Goal: Information Seeking & Learning: Learn about a topic

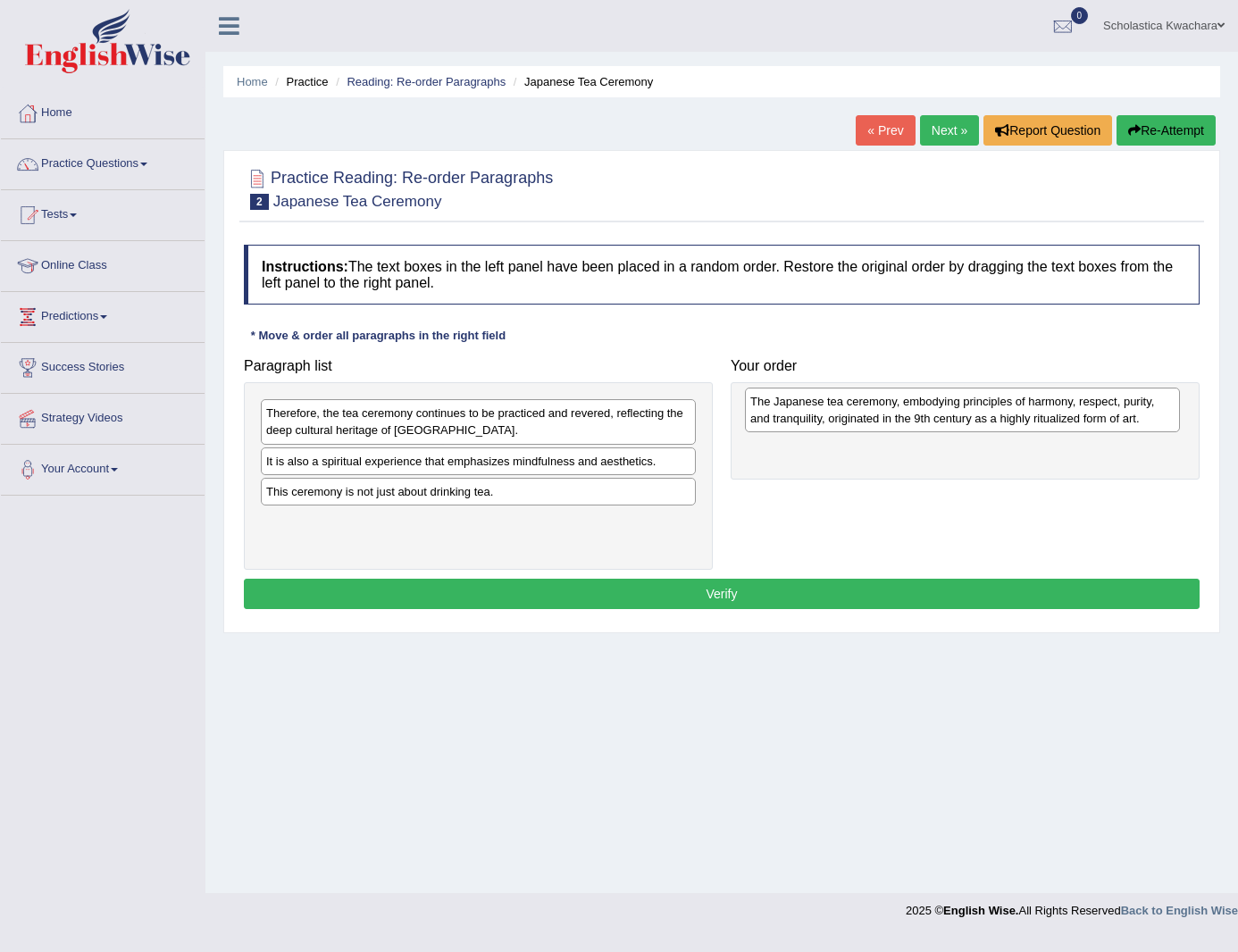
drag, startPoint x: 392, startPoint y: 480, endPoint x: 877, endPoint y: 420, distance: 488.7
click at [877, 420] on div "The Japanese tea ceremony, embodying principles of harmony, respect, purity, an…" at bounding box center [963, 410] width 435 height 45
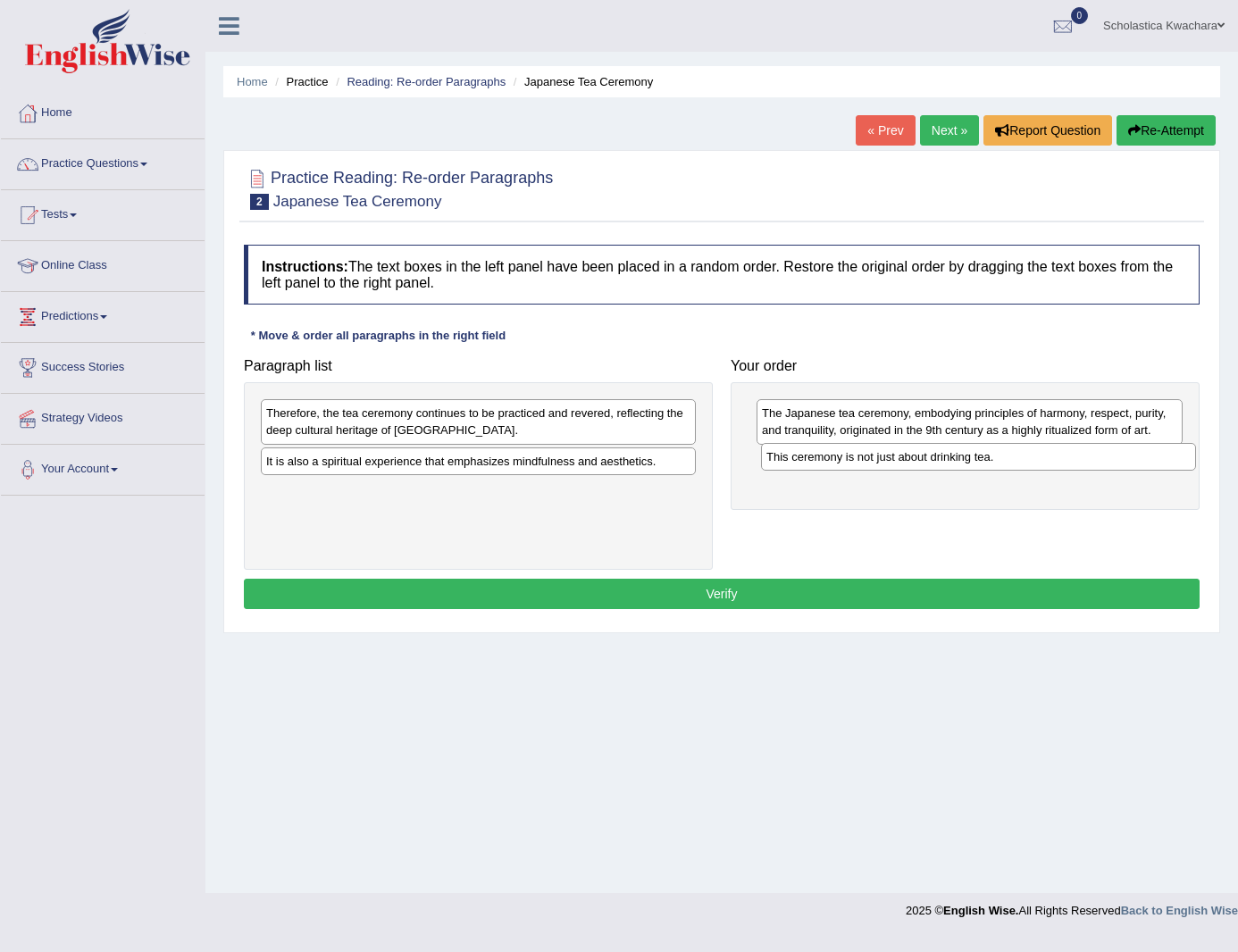
drag, startPoint x: 509, startPoint y: 495, endPoint x: 1010, endPoint y: 460, distance: 502.2
click at [1010, 460] on div "This ceremony is not just about drinking tea." at bounding box center [979, 457] width 435 height 28
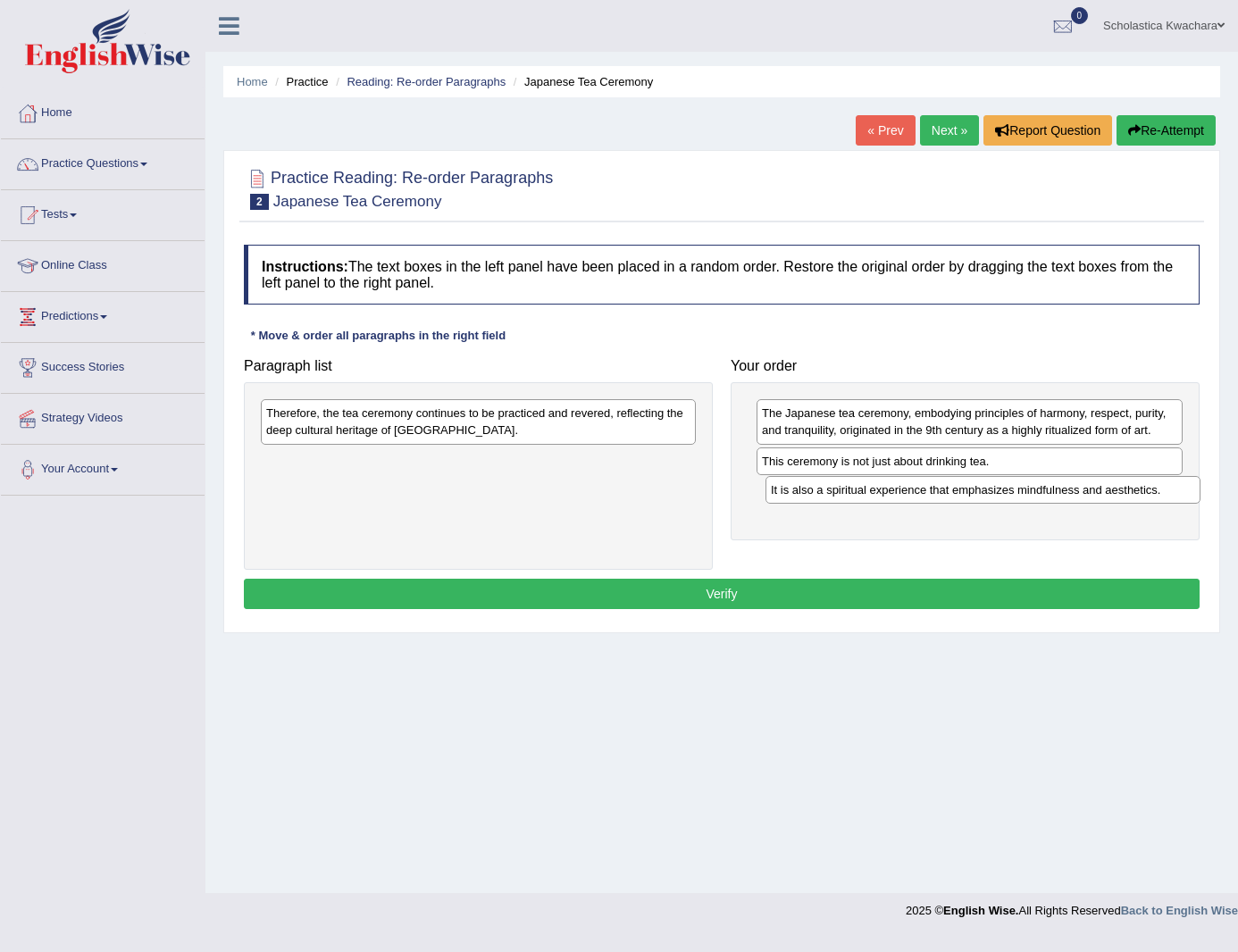
drag, startPoint x: 535, startPoint y: 461, endPoint x: 1039, endPoint y: 490, distance: 504.8
click at [1039, 490] on div "It is also a spiritual experience that emphasizes mindfulness and aesthetics." at bounding box center [983, 490] width 435 height 28
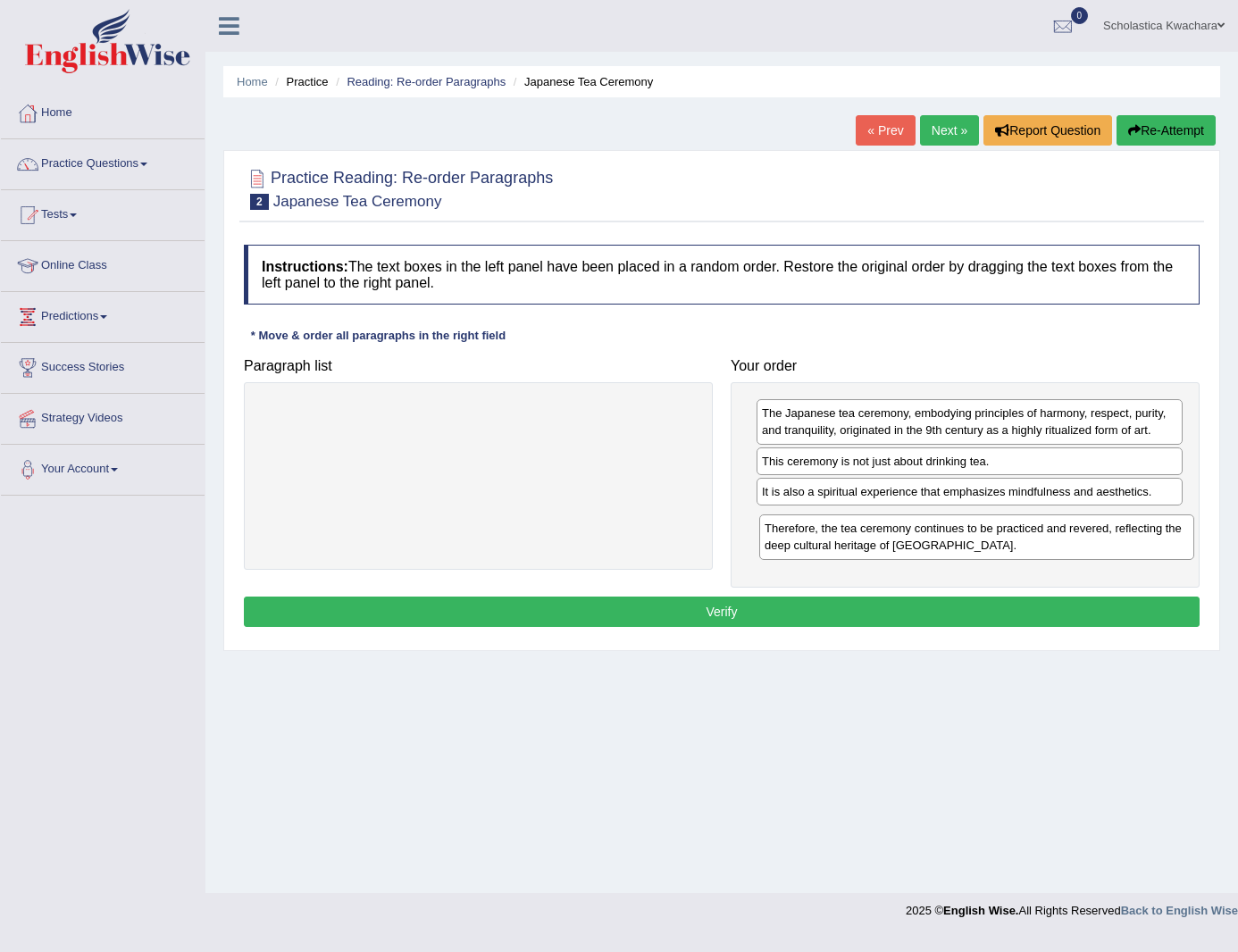
drag, startPoint x: 542, startPoint y: 429, endPoint x: 1040, endPoint y: 544, distance: 511.1
click at [1040, 544] on div "Therefore, the tea ceremony continues to be practiced and revered, reflecting t…" at bounding box center [977, 537] width 435 height 45
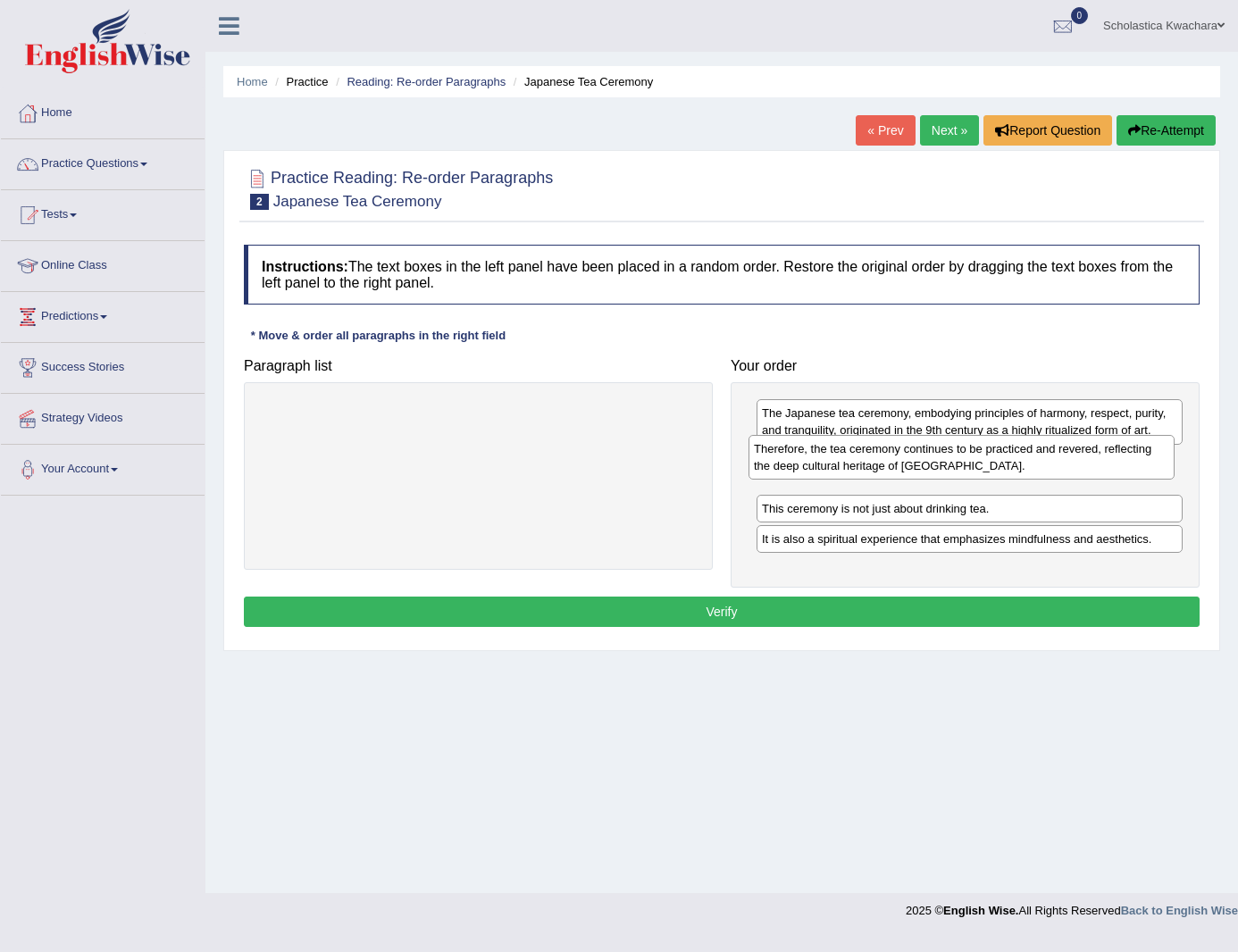
drag, startPoint x: 1024, startPoint y: 535, endPoint x: 1020, endPoint y: 462, distance: 73.1
click at [1020, 462] on div "Therefore, the tea ceremony continues to be practiced and revered, reflecting t…" at bounding box center [961, 458] width 426 height 45
click at [876, 607] on button "Verify" at bounding box center [721, 611] width 956 height 30
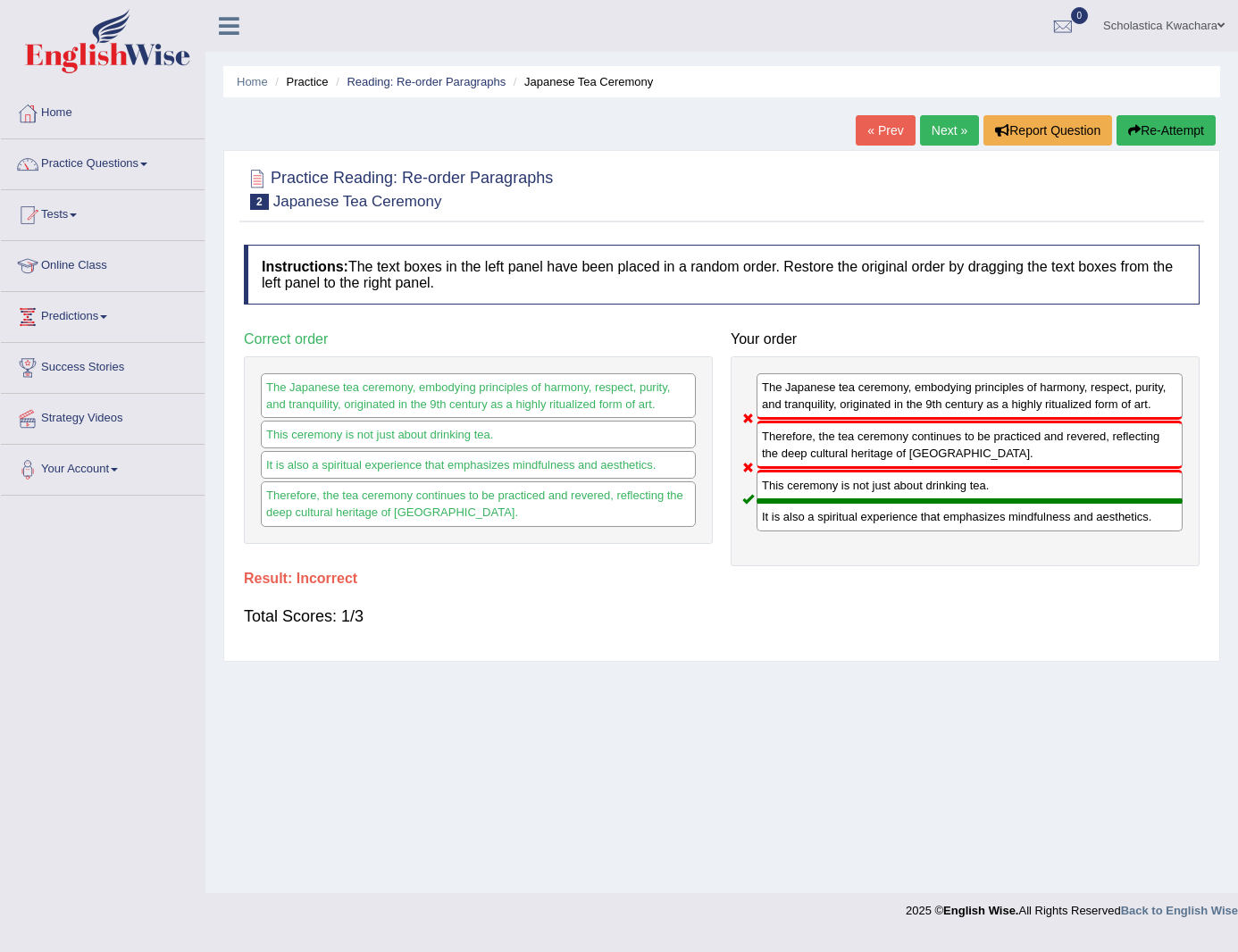
click at [947, 129] on link "Next »" at bounding box center [950, 130] width 59 height 30
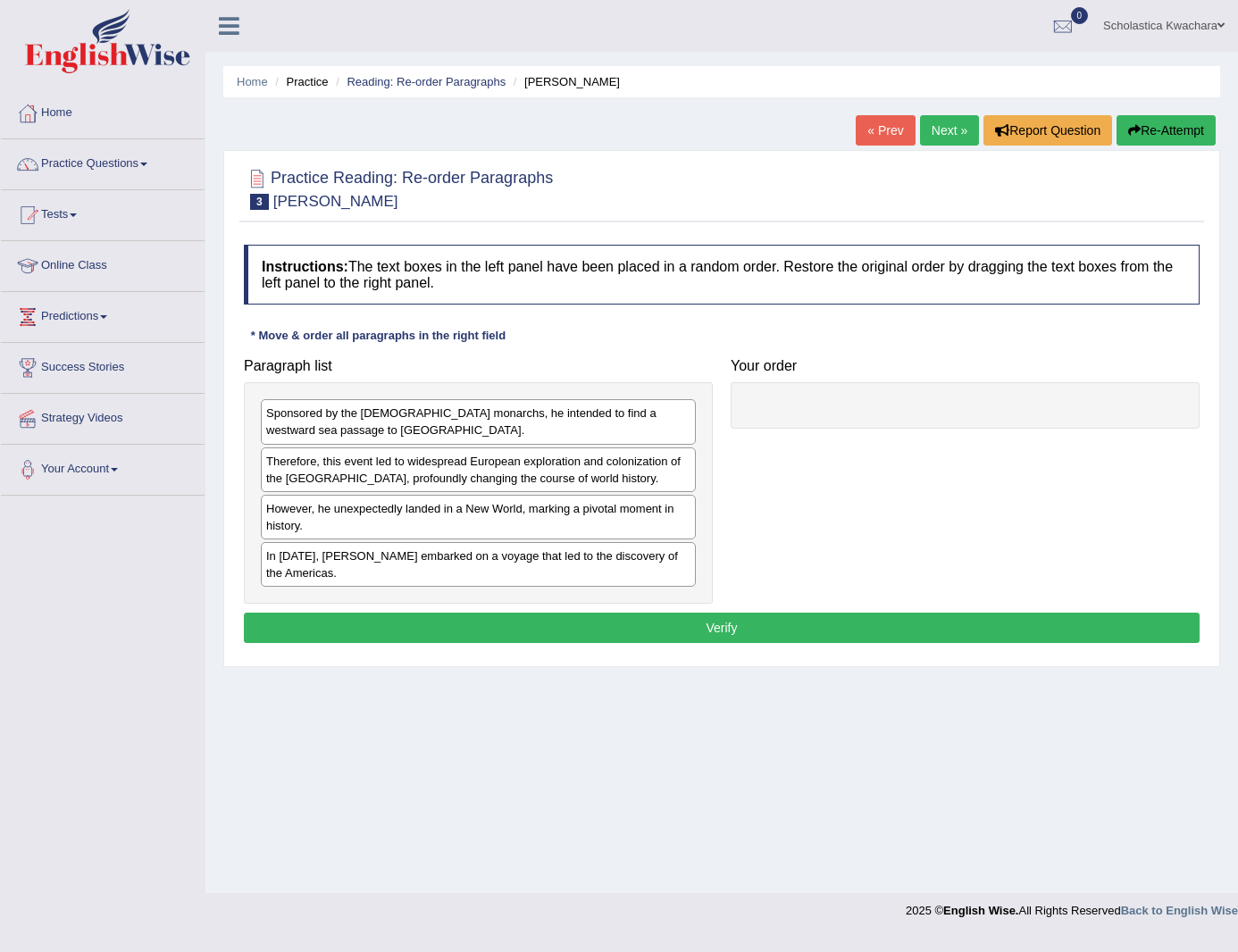
drag, startPoint x: 421, startPoint y: 571, endPoint x: 542, endPoint y: 564, distance: 121.2
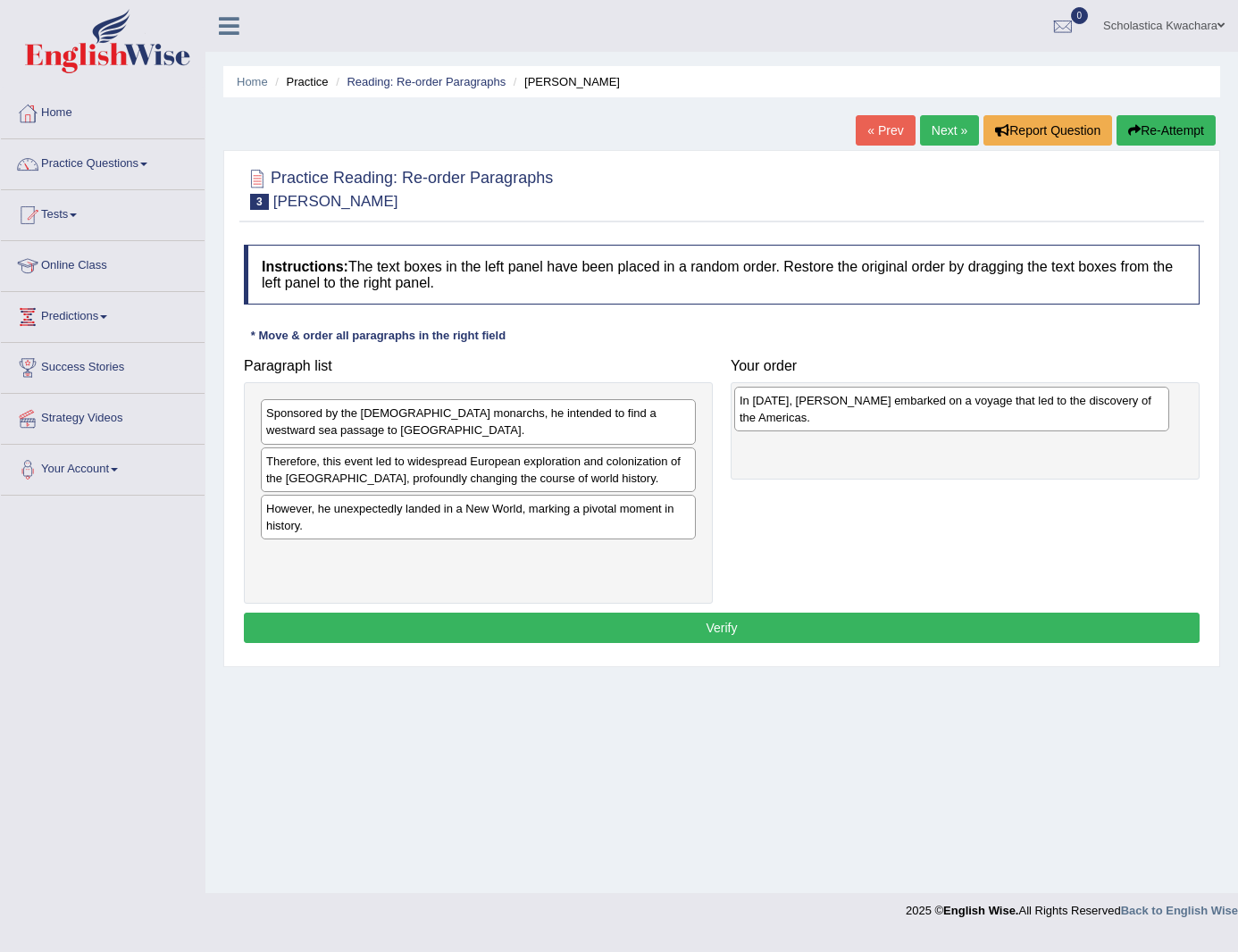
drag, startPoint x: 519, startPoint y: 564, endPoint x: 993, endPoint y: 408, distance: 499.0
click at [993, 408] on div "In [DATE], [PERSON_NAME] embarked on a voyage that led to the discovery of the …" at bounding box center [951, 409] width 435 height 45
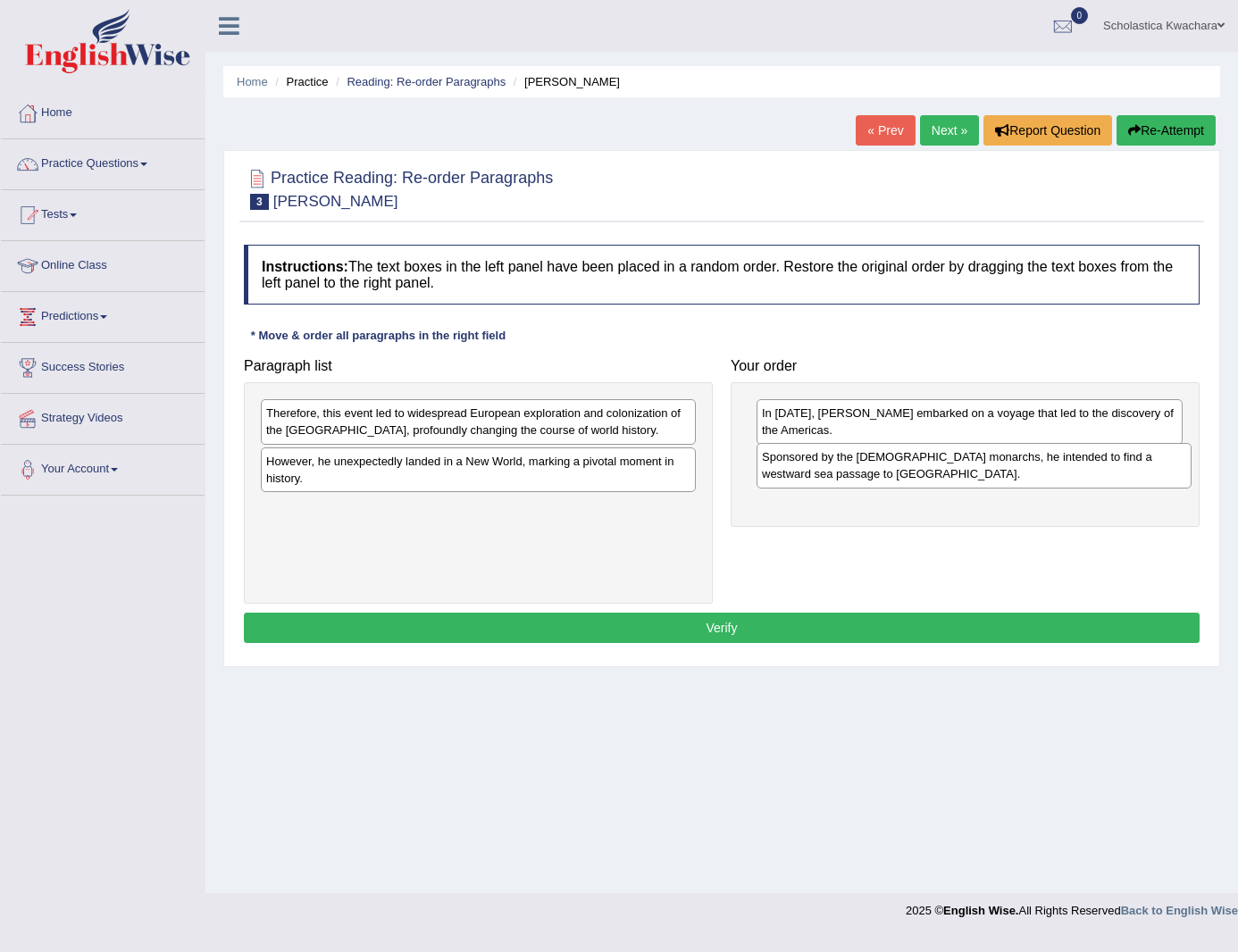
drag, startPoint x: 547, startPoint y: 437, endPoint x: 1043, endPoint y: 480, distance: 497.9
click at [1043, 480] on div "Sponsored by the [DEMOGRAPHIC_DATA] monarchs, he intended to find a westward se…" at bounding box center [974, 465] width 435 height 45
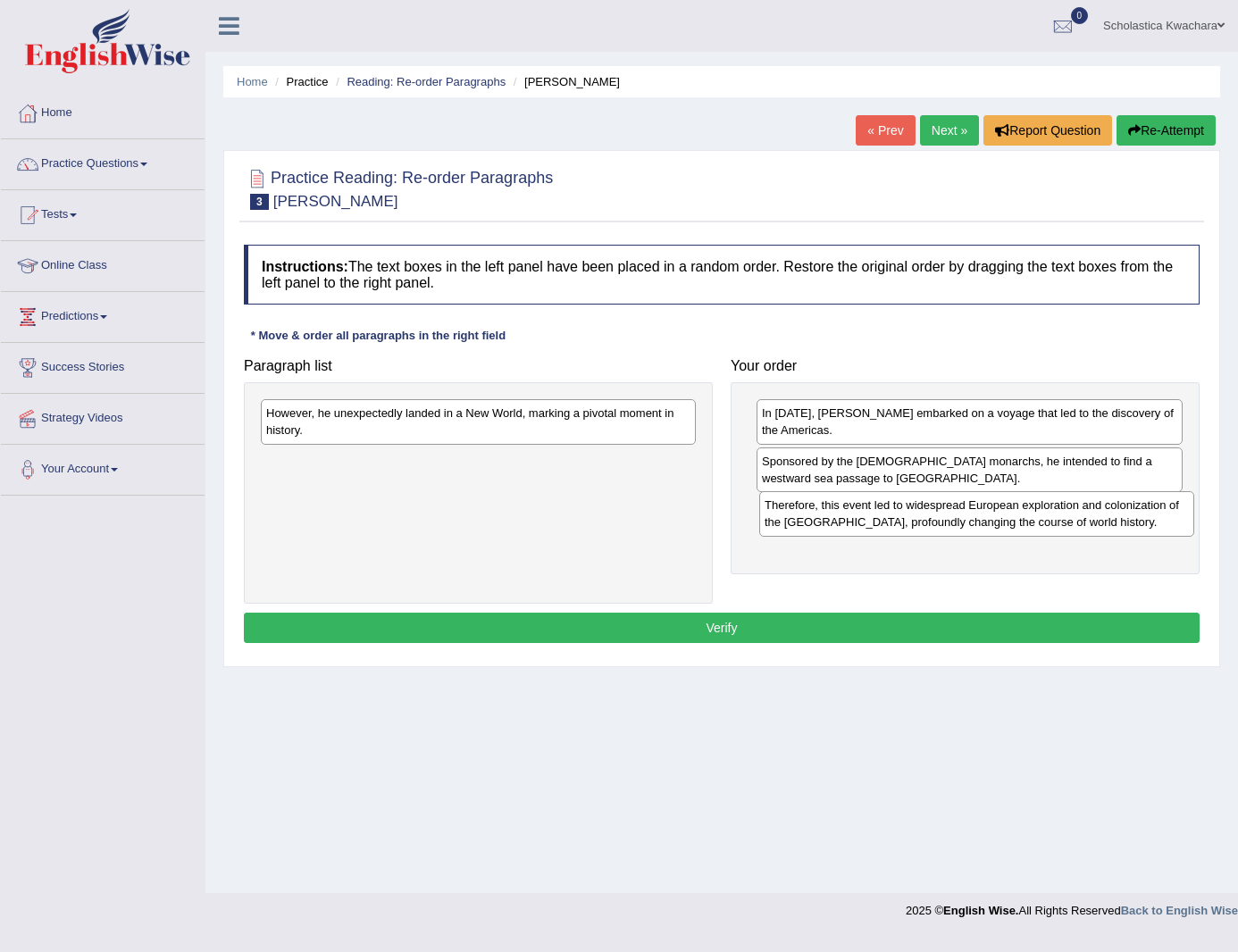
drag, startPoint x: 518, startPoint y: 419, endPoint x: 1017, endPoint y: 512, distance: 507.6
click at [1017, 512] on div "Therefore, this event led to widespread European exploration and colonization o…" at bounding box center [977, 514] width 435 height 45
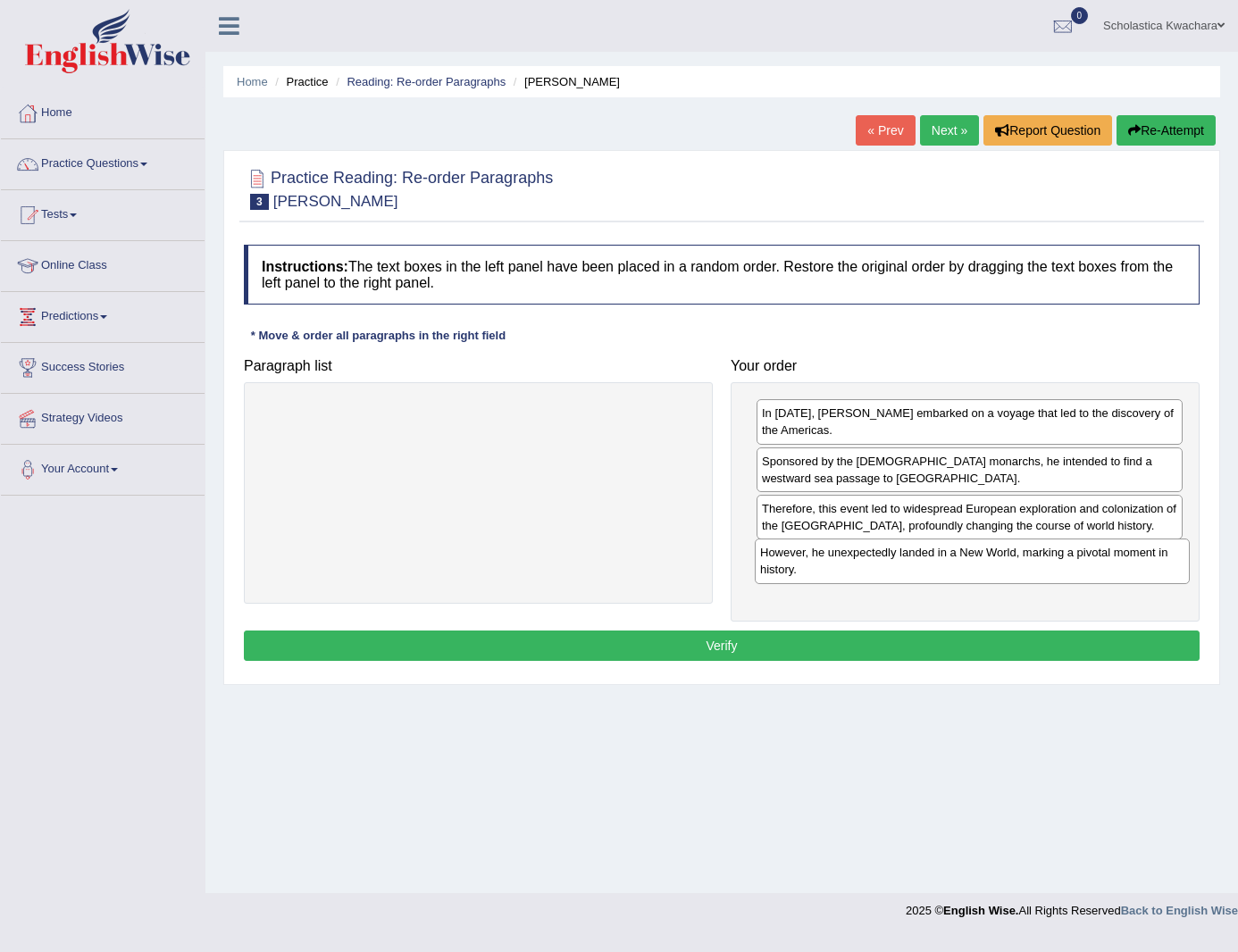
drag, startPoint x: 600, startPoint y: 417, endPoint x: 1095, endPoint y: 557, distance: 514.4
click at [1095, 557] on div "However, he unexpectedly landed in a New World, marking a pivotal moment in his…" at bounding box center [972, 561] width 435 height 45
click at [944, 644] on button "Verify" at bounding box center [721, 646] width 956 height 30
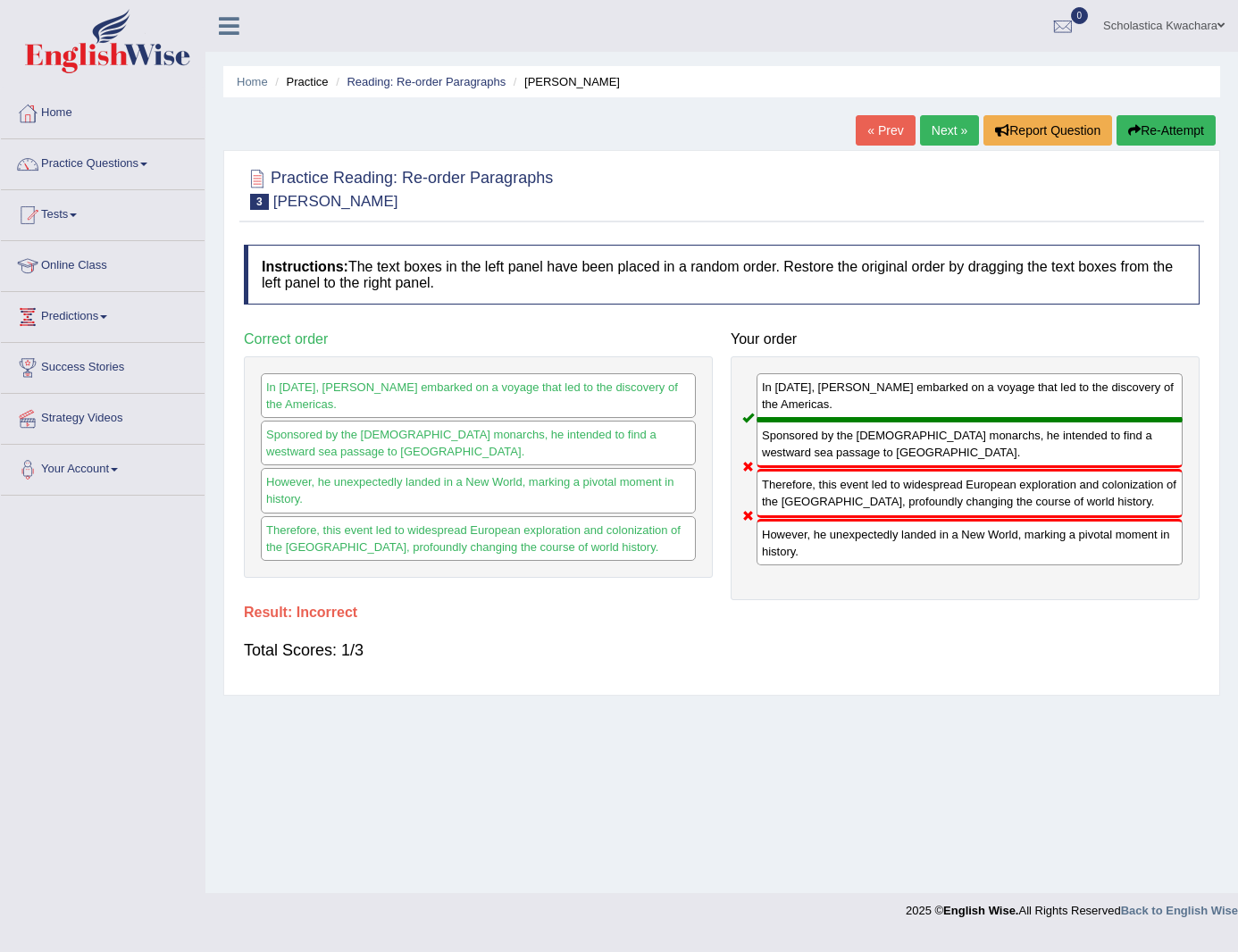
click at [942, 124] on link "Next »" at bounding box center [950, 130] width 59 height 30
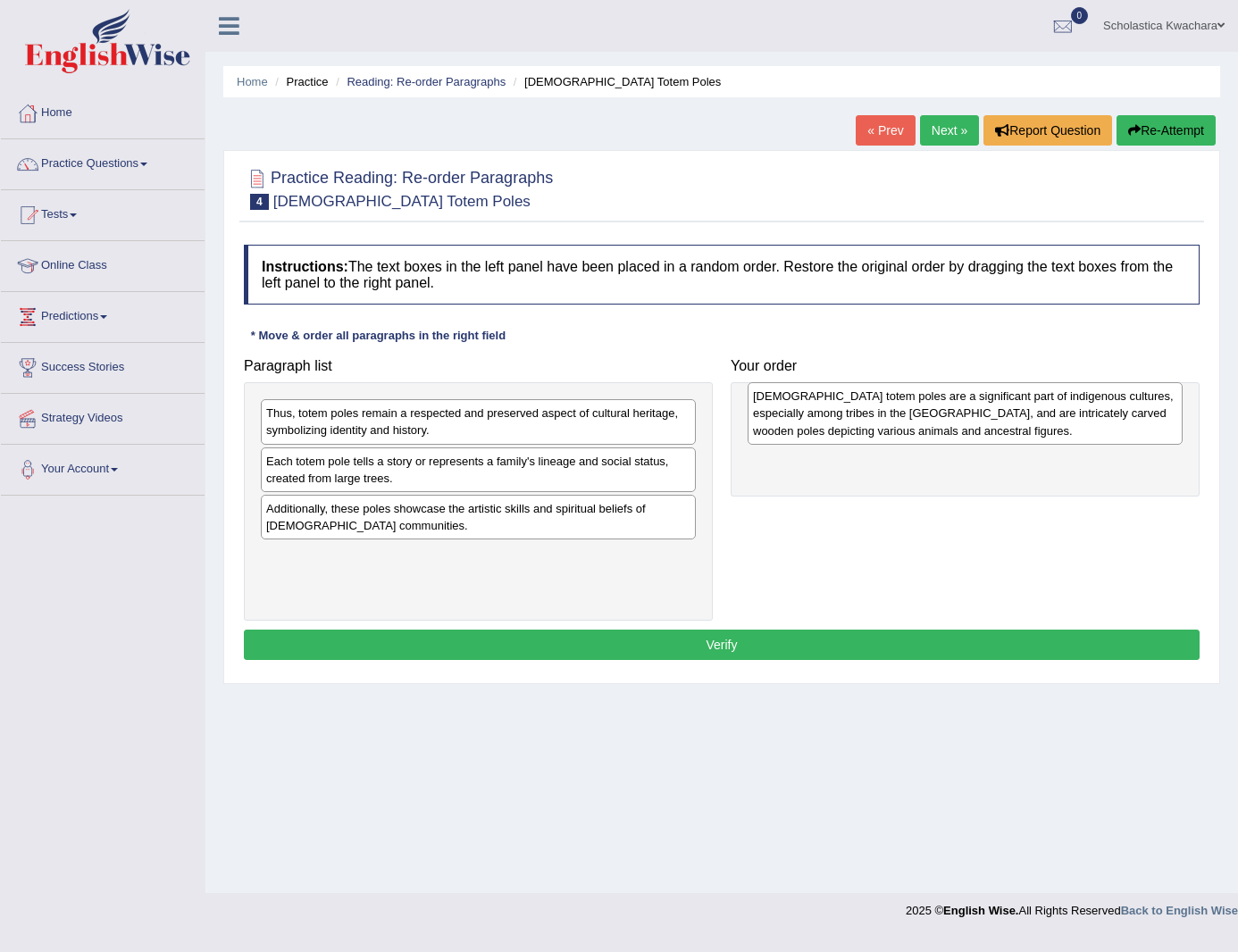
drag, startPoint x: 451, startPoint y: 437, endPoint x: 934, endPoint y: 420, distance: 483.3
click at [934, 420] on div "Native American totem poles are a significant part of indigenous cultures, espe…" at bounding box center [965, 413] width 435 height 62
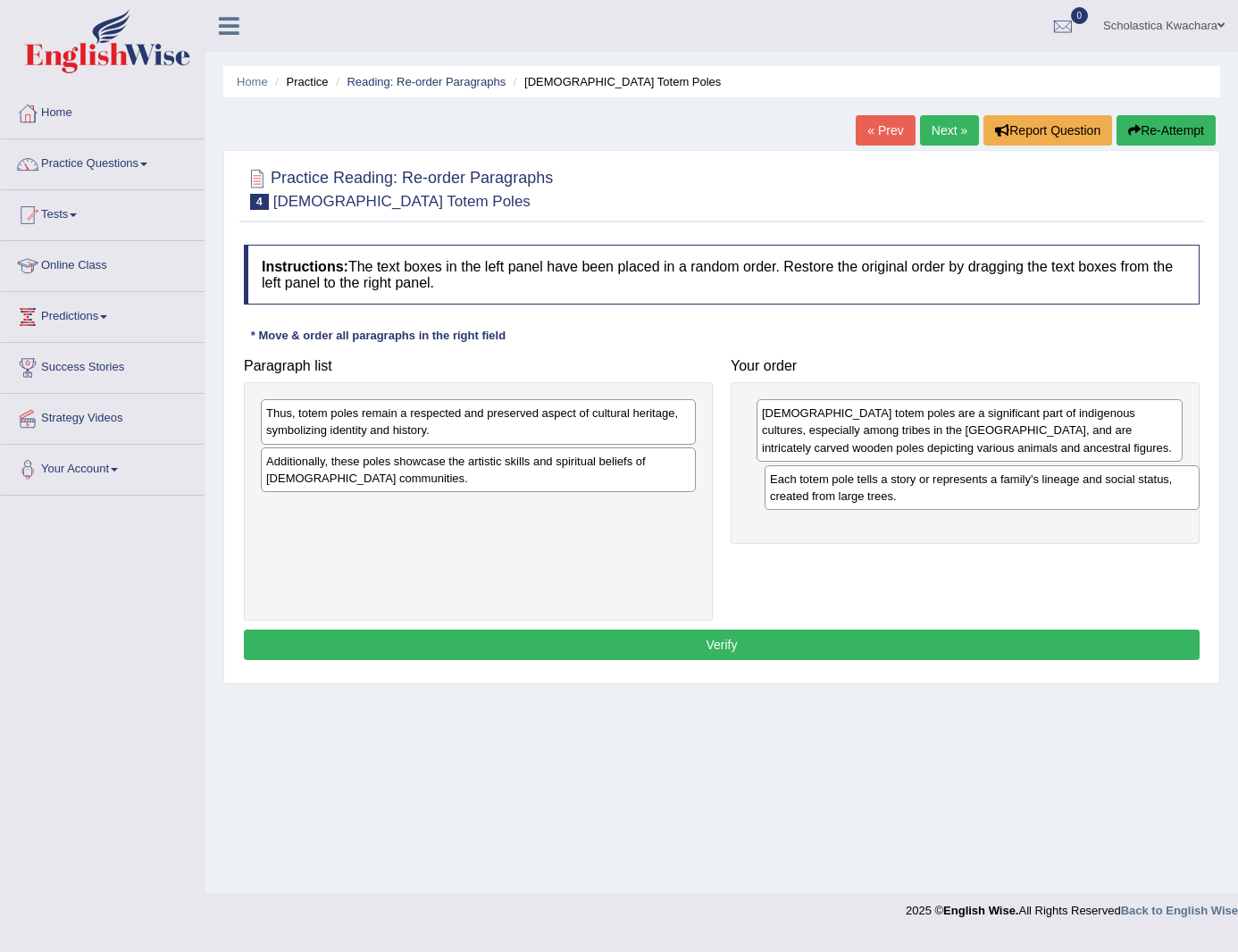
drag, startPoint x: 519, startPoint y: 474, endPoint x: 1023, endPoint y: 494, distance: 504.4
click at [1023, 494] on div "Each totem pole tells a story or represents a family's lineage and social statu…" at bounding box center [982, 488] width 435 height 45
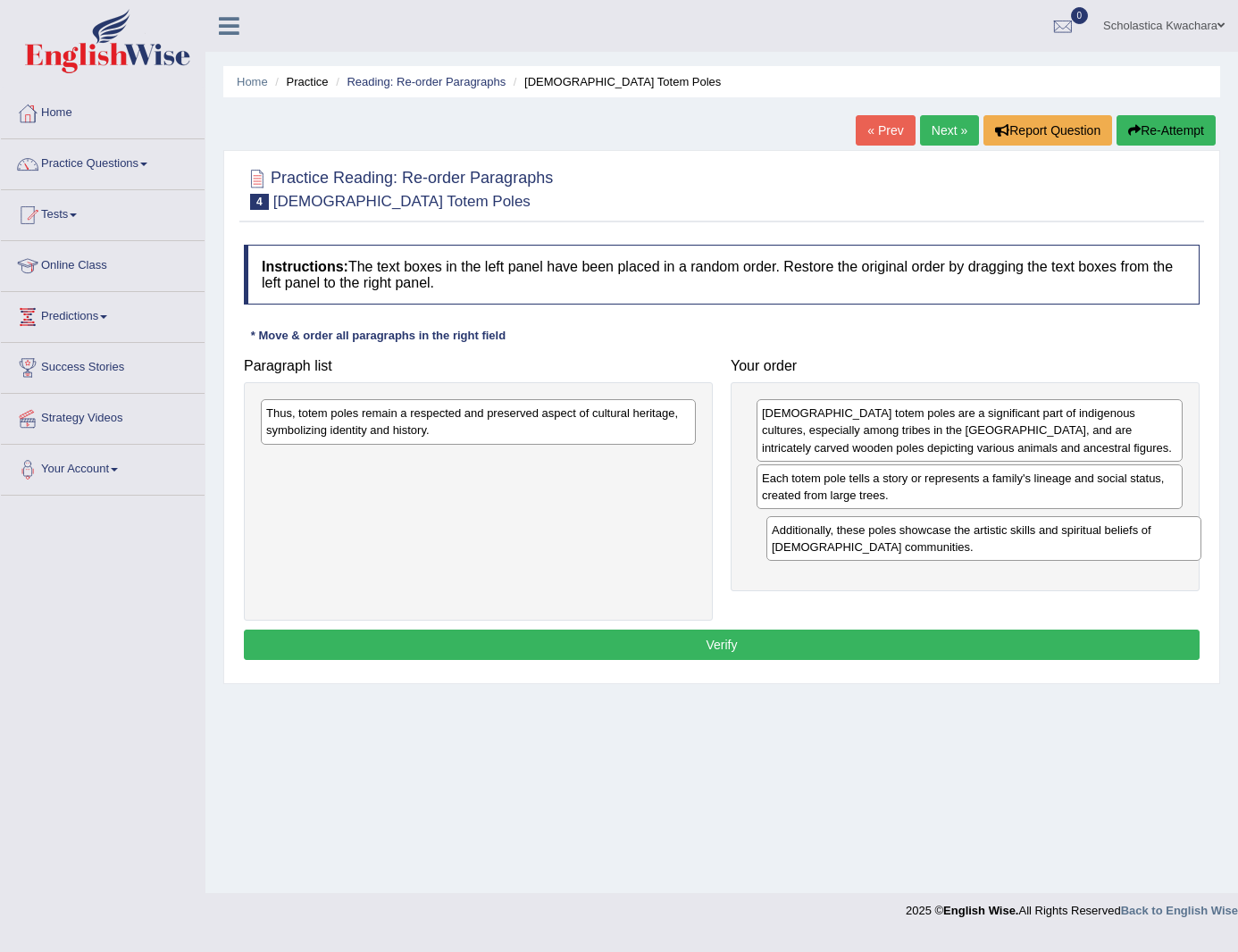
drag, startPoint x: 526, startPoint y: 466, endPoint x: 1038, endPoint y: 531, distance: 516.1
click at [1038, 531] on div "Additionally, these poles showcase the artistic skills and spiritual beliefs of…" at bounding box center [984, 538] width 435 height 45
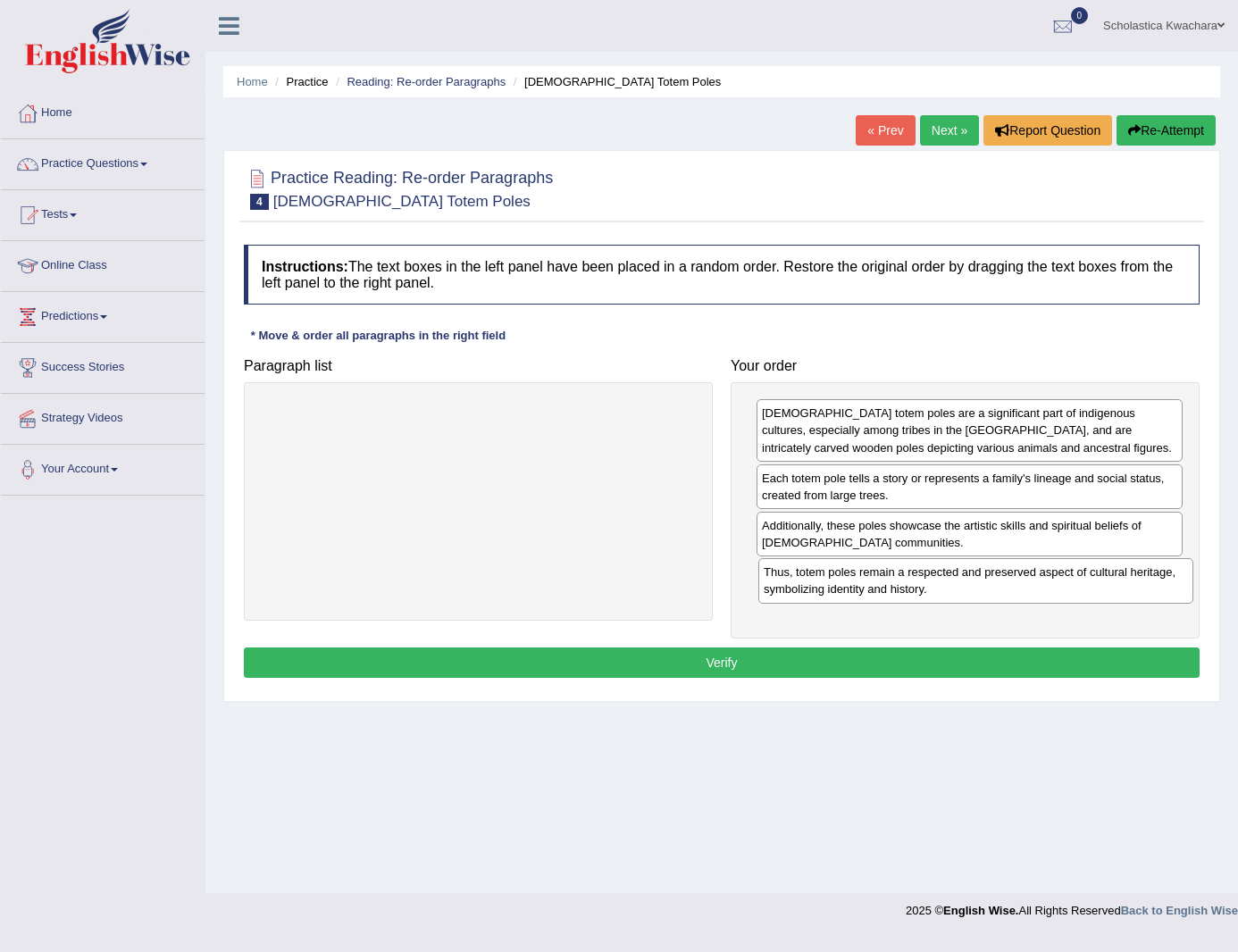
drag, startPoint x: 654, startPoint y: 424, endPoint x: 1152, endPoint y: 583, distance: 522.8
click at [1152, 583] on div "Thus, totem poles remain a respected and preserved aspect of cultural heritage,…" at bounding box center [976, 580] width 435 height 45
